Goal: Check status: Check status

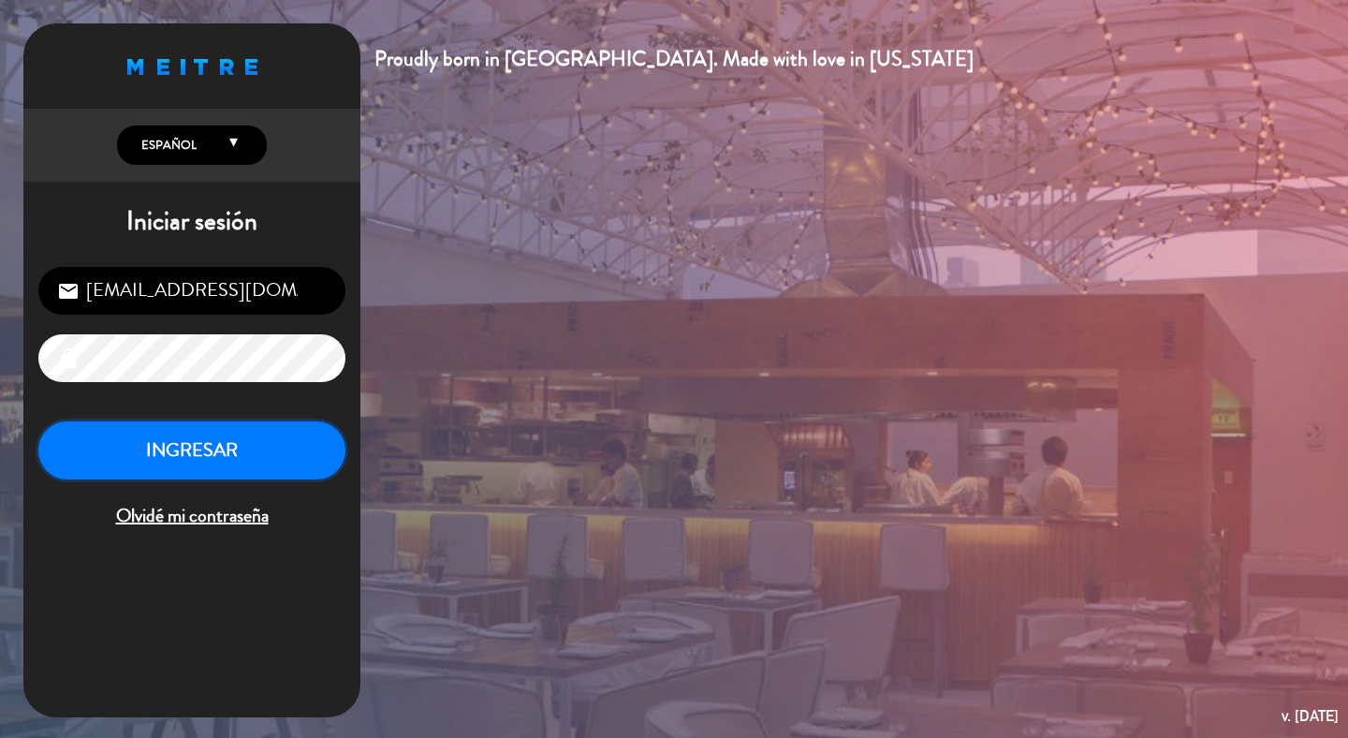
click at [98, 463] on button "INGRESAR" at bounding box center [191, 450] width 307 height 59
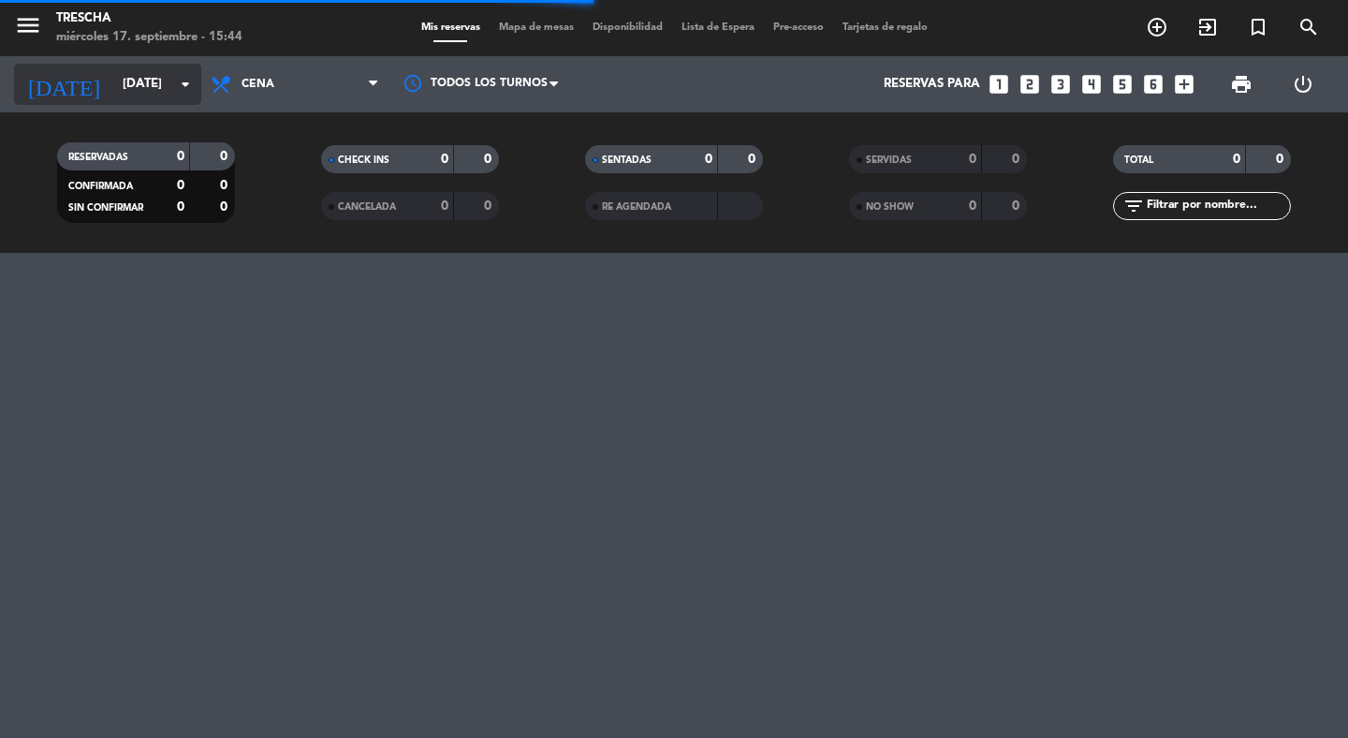
click at [153, 91] on input "[DATE]" at bounding box center [195, 84] width 165 height 34
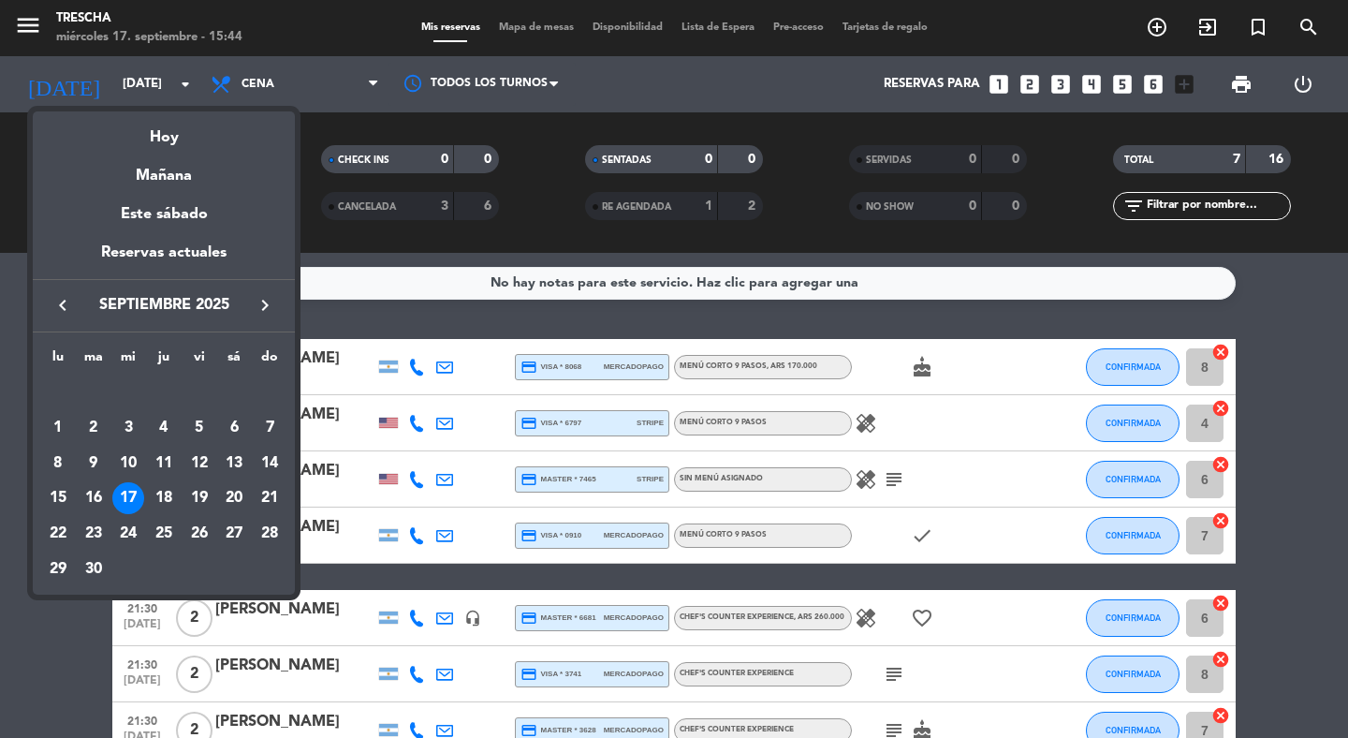
click at [49, 637] on div at bounding box center [674, 369] width 1348 height 738
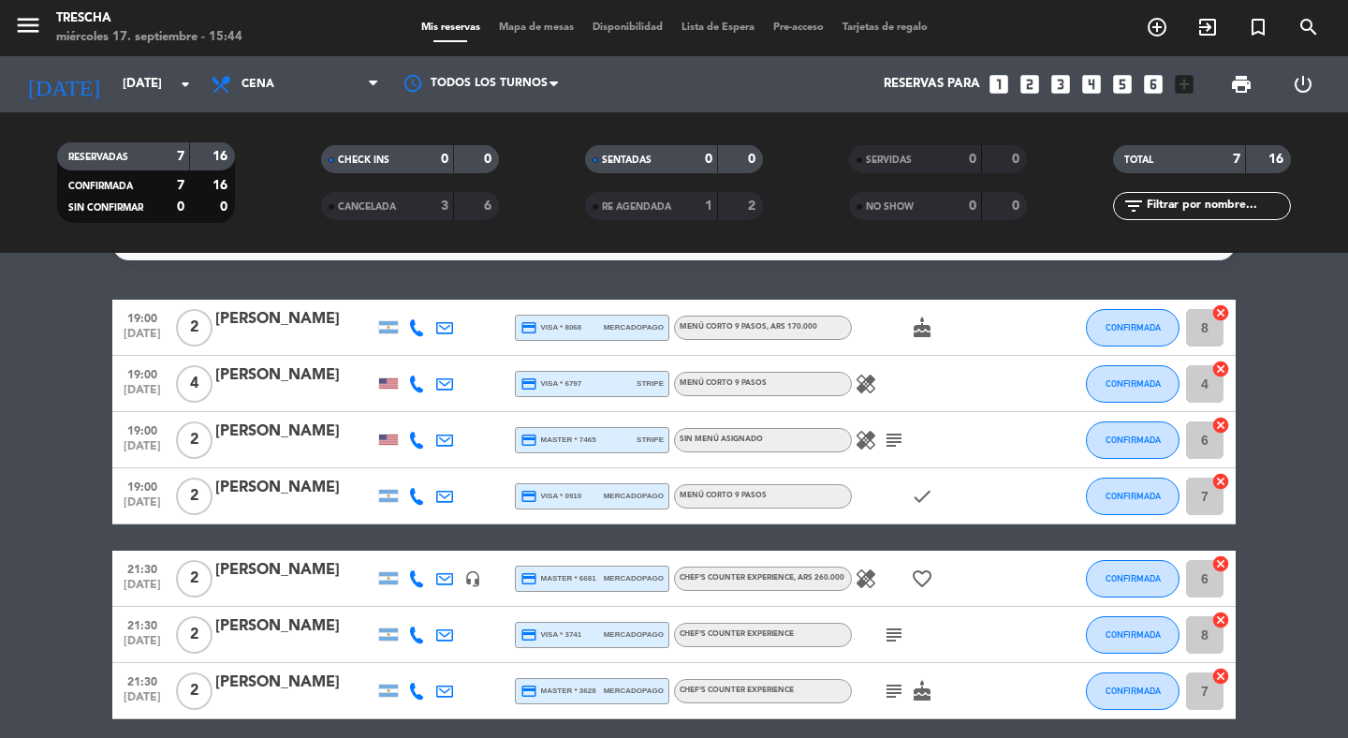
scroll to position [40, 0]
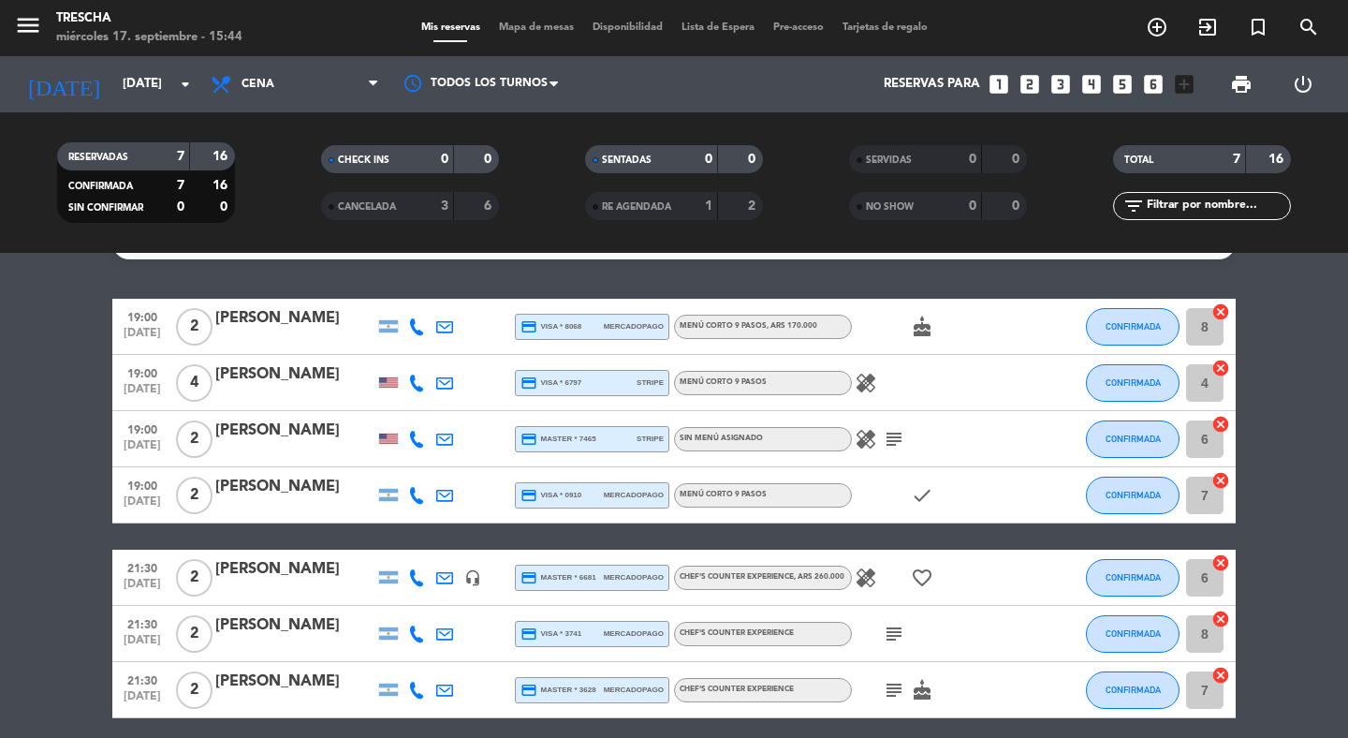
click at [864, 587] on icon "healing" at bounding box center [865, 577] width 22 height 22
click at [897, 640] on icon "subject" at bounding box center [894, 633] width 22 height 22
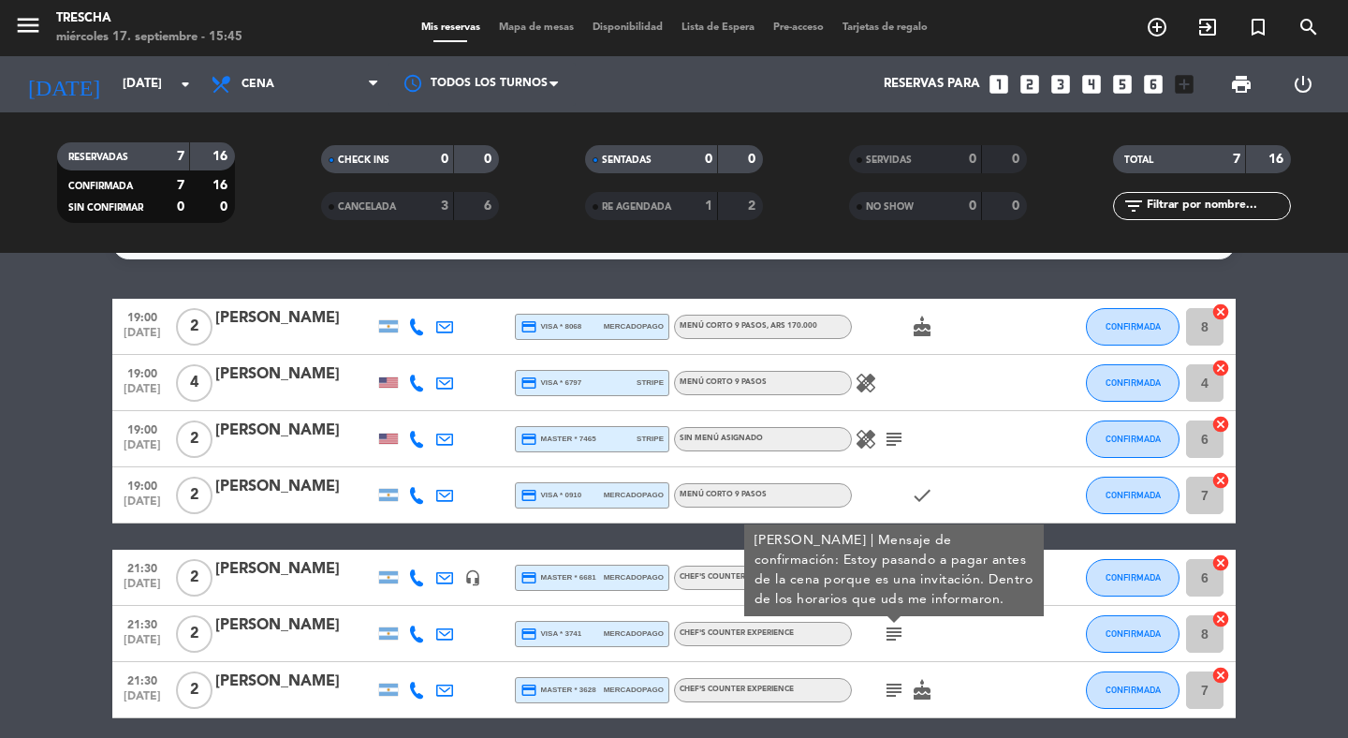
scroll to position [68, 0]
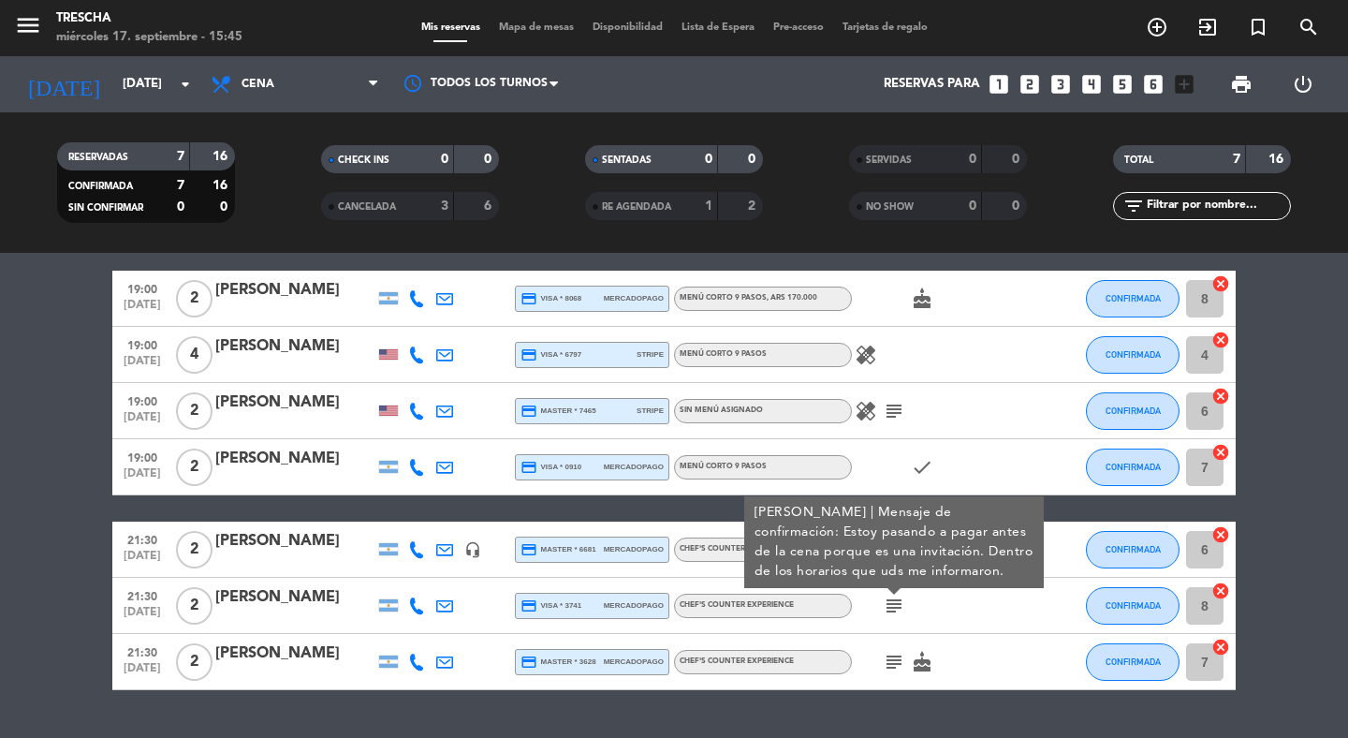
click at [848, 701] on div "No hay notas para este servicio. Haz clic para agregar una 19:00 [DATE] 2 [PERS…" at bounding box center [674, 495] width 1348 height 485
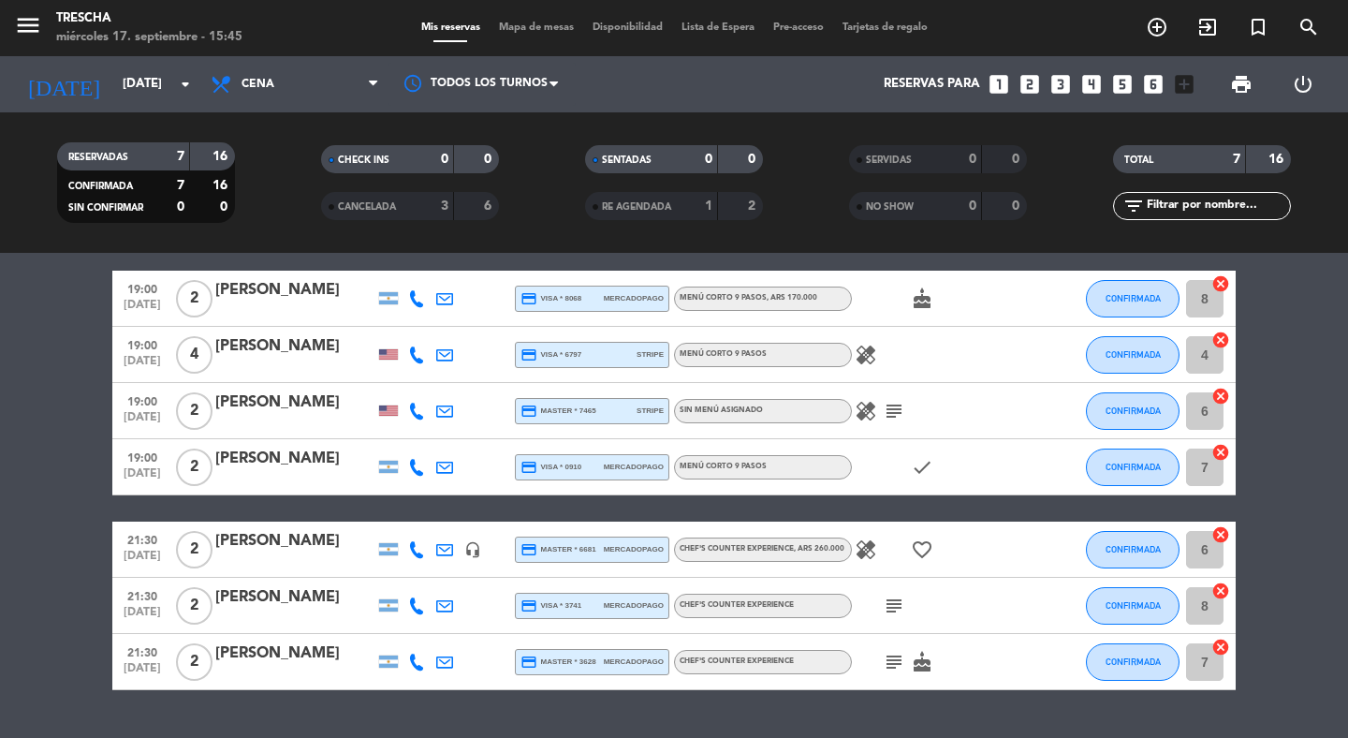
click at [926, 549] on icon "favorite_border" at bounding box center [922, 549] width 22 height 22
click at [863, 547] on icon "healing" at bounding box center [865, 549] width 22 height 22
click at [862, 602] on div "subject" at bounding box center [936, 604] width 168 height 55
